Goal: Information Seeking & Learning: Understand process/instructions

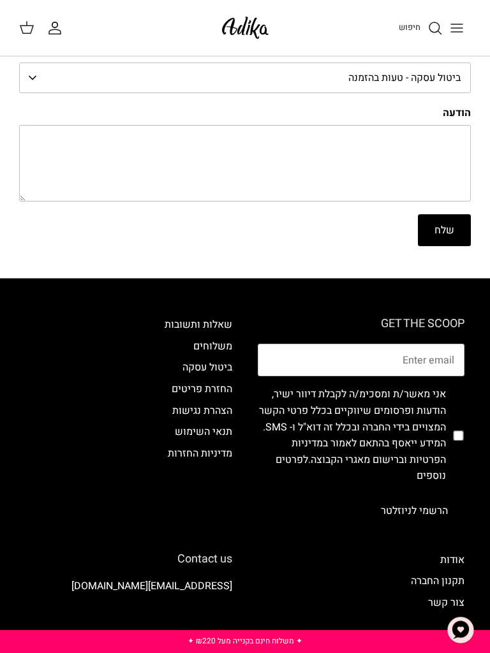
scroll to position [568, 0]
